Goal: Transaction & Acquisition: Purchase product/service

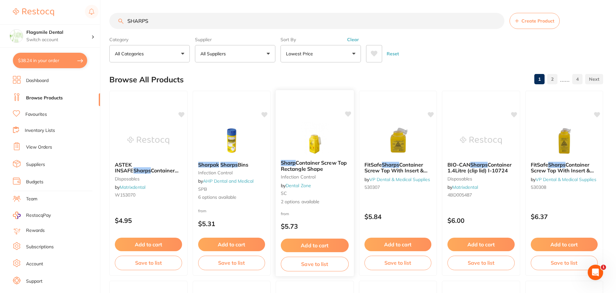
click at [305, 136] on img at bounding box center [315, 138] width 42 height 33
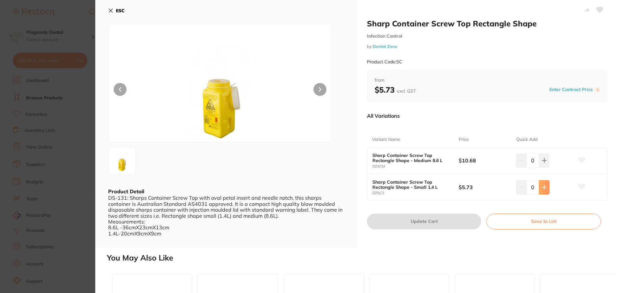
click at [545, 187] on icon at bounding box center [544, 187] width 4 height 4
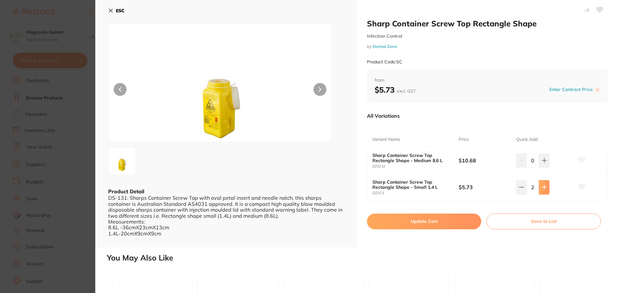
click at [545, 187] on icon at bounding box center [544, 187] width 4 height 4
click at [527, 188] on input "4" at bounding box center [533, 187] width 12 height 14
click at [521, 188] on icon at bounding box center [521, 187] width 5 height 5
type input "3"
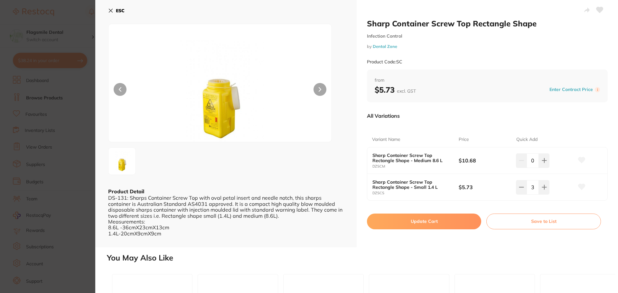
click at [425, 220] on button "Update Cart" at bounding box center [424, 221] width 114 height 15
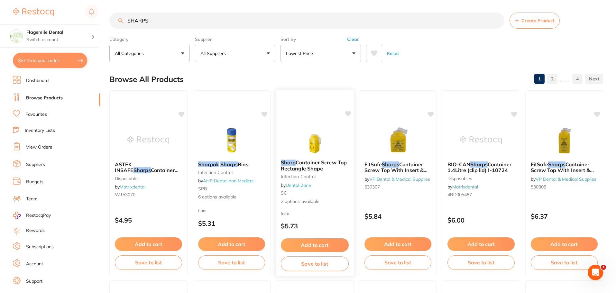
click at [332, 270] on button "Save to list" at bounding box center [315, 264] width 68 height 14
